Goal: Task Accomplishment & Management: Complete application form

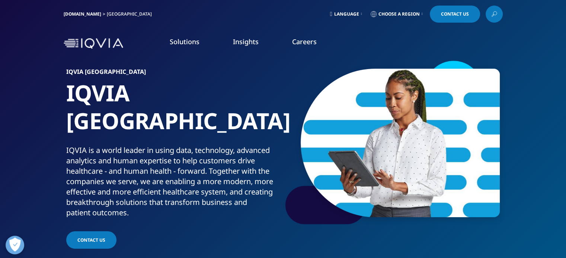
click at [381, 12] on span "Choose a Region" at bounding box center [398, 14] width 41 height 6
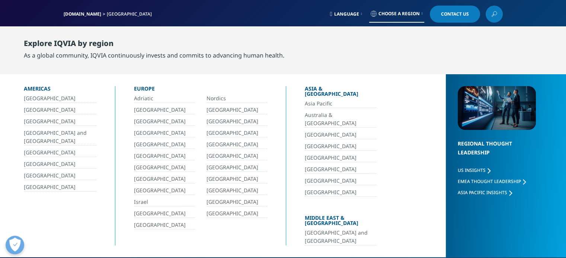
click at [40, 122] on link "[GEOGRAPHIC_DATA]" at bounding box center [60, 121] width 73 height 9
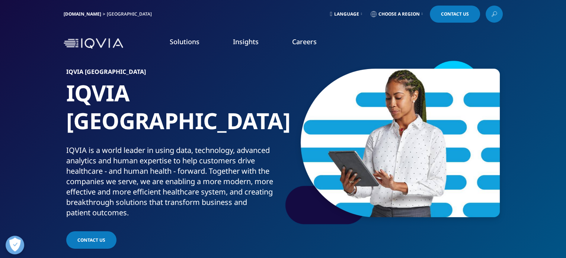
click at [305, 37] on link "Careers" at bounding box center [304, 41] width 25 height 9
click at [309, 154] on link "APPLY NOW" at bounding box center [329, 153] width 74 height 6
